Goal: Find contact information: Find contact information

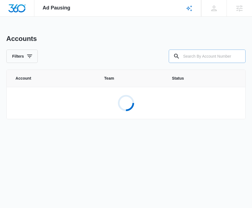
click at [158, 56] on input "text" at bounding box center [206, 56] width 77 height 13
paste input "M335996"
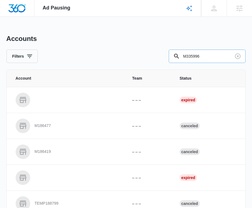
type input "M335996"
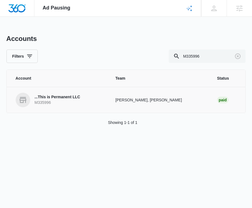
click at [61, 97] on p "...This is Permanent LLC" at bounding box center [57, 98] width 45 height 6
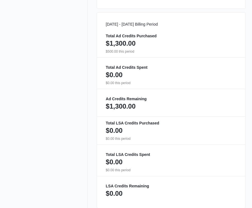
scroll to position [374, 0]
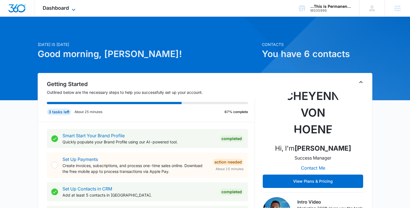
click at [58, 8] on span "Dashboard" at bounding box center [56, 8] width 26 height 6
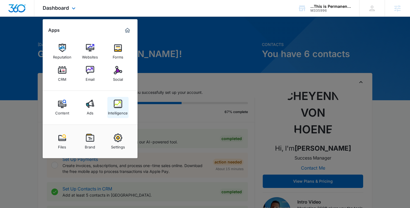
click at [115, 111] on div "Intelligence" at bounding box center [118, 111] width 20 height 7
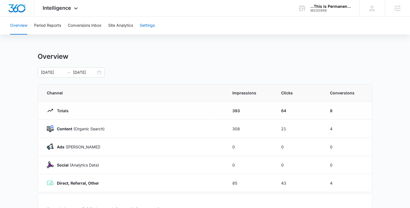
click at [152, 26] on button "Settings" at bounding box center [147, 26] width 15 height 18
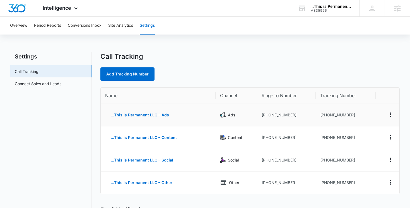
drag, startPoint x: 325, startPoint y: 114, endPoint x: 359, endPoint y: 119, distance: 33.8
click at [359, 119] on td "[PHONE_NUMBER]" at bounding box center [346, 115] width 60 height 23
drag, startPoint x: 324, startPoint y: 114, endPoint x: 366, endPoint y: 115, distance: 41.8
click at [366, 115] on td "[PHONE_NUMBER]" at bounding box center [346, 115] width 60 height 23
copy td "9202128852"
